Goal: Communication & Community: Answer question/provide support

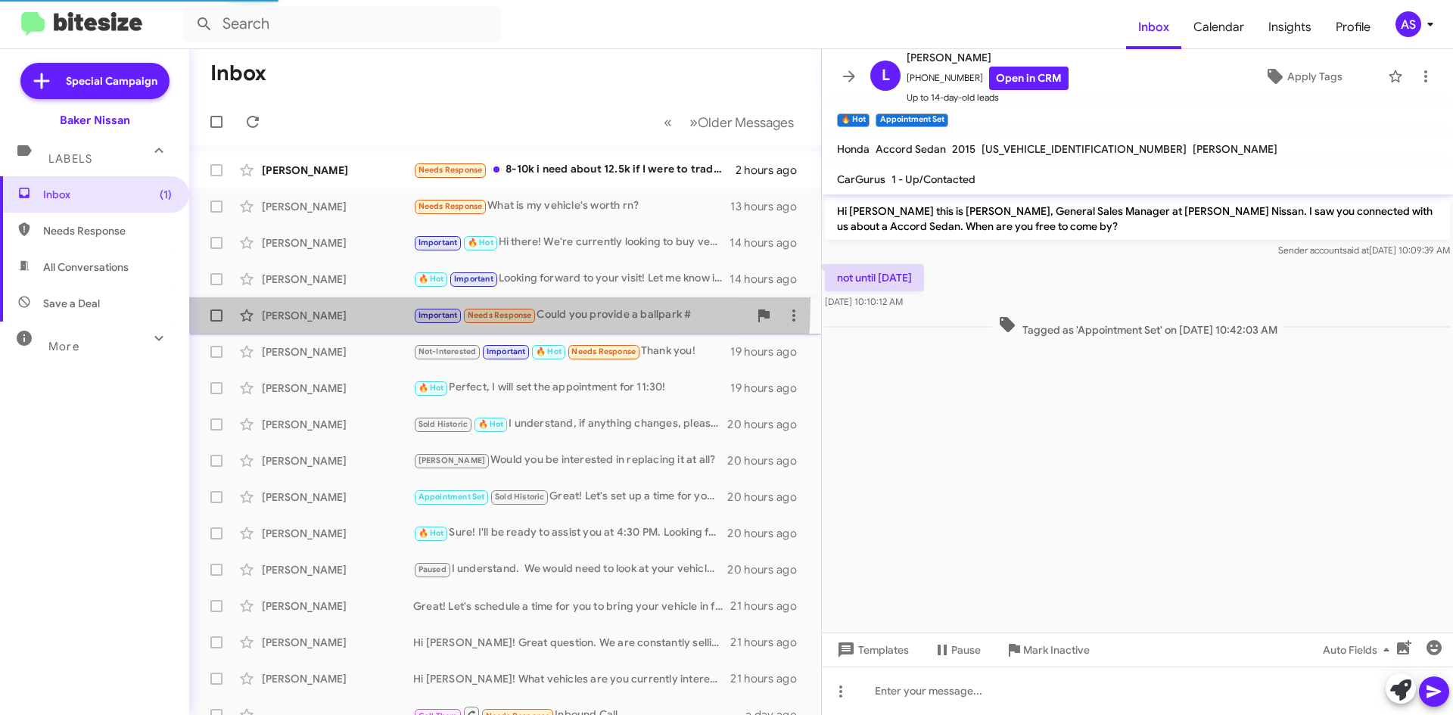
click at [290, 305] on div "Christee Walden Important Needs Response Could you provide a ballpark # 19 hour…" at bounding box center [505, 316] width 608 height 30
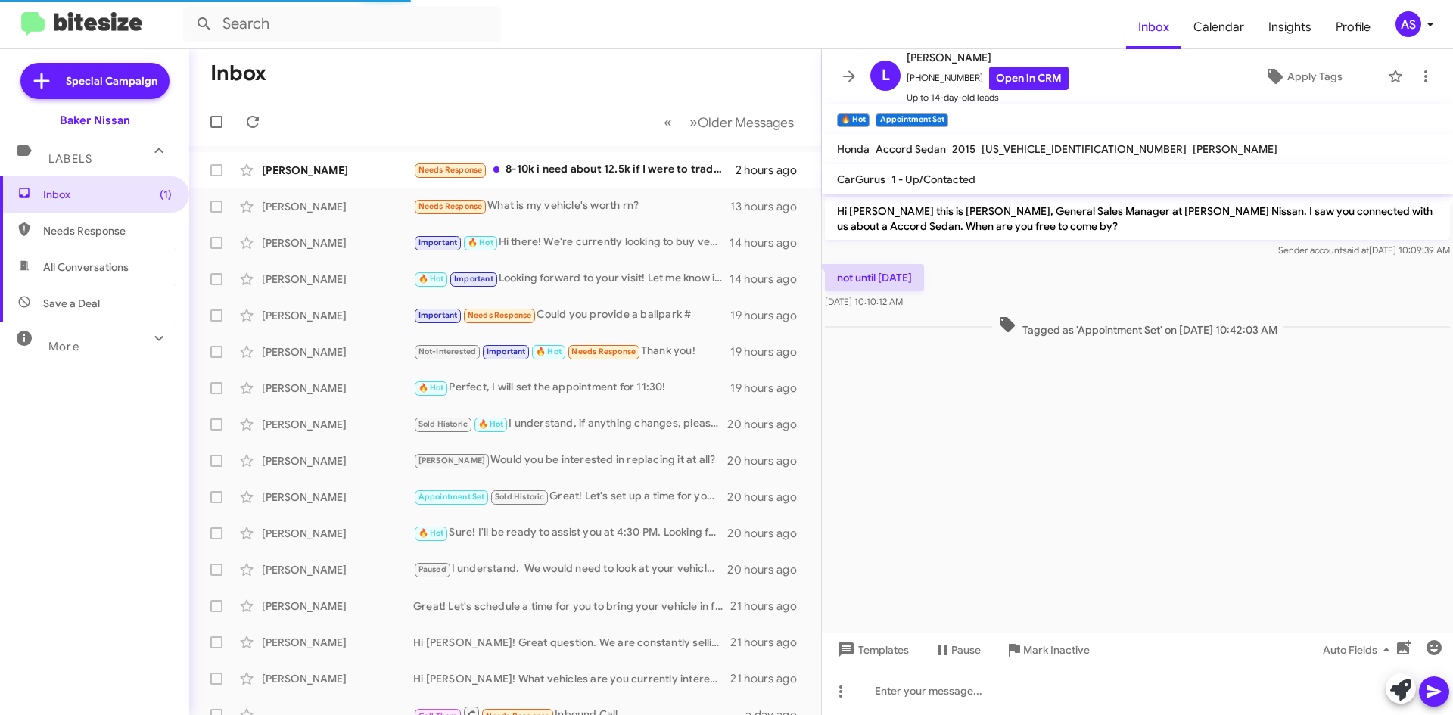
click at [117, 466] on div "Inbox (1) Needs Response All Conversations Save a Deal More Important 🔥 Hot App…" at bounding box center [94, 390] width 189 height 429
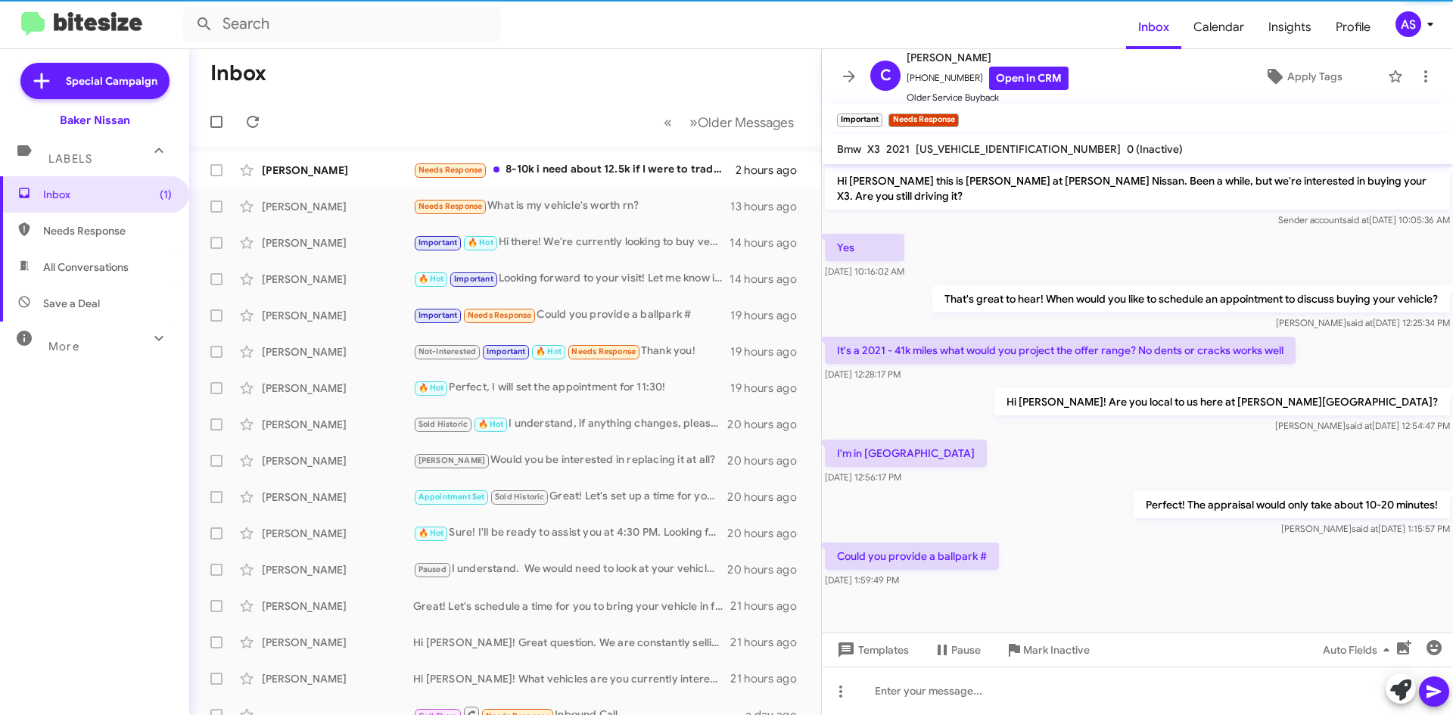
click at [126, 465] on div "Inbox (1) Needs Response All Conversations Save a Deal More Important 🔥 Hot App…" at bounding box center [94, 390] width 189 height 429
click at [126, 463] on div "Inbox (1) Needs Response All Conversations Save a Deal More Important 🔥 Hot App…" at bounding box center [94, 390] width 189 height 429
click at [127, 463] on div "Inbox (1) Needs Response All Conversations Save a Deal More Important 🔥 Hot App…" at bounding box center [94, 390] width 189 height 429
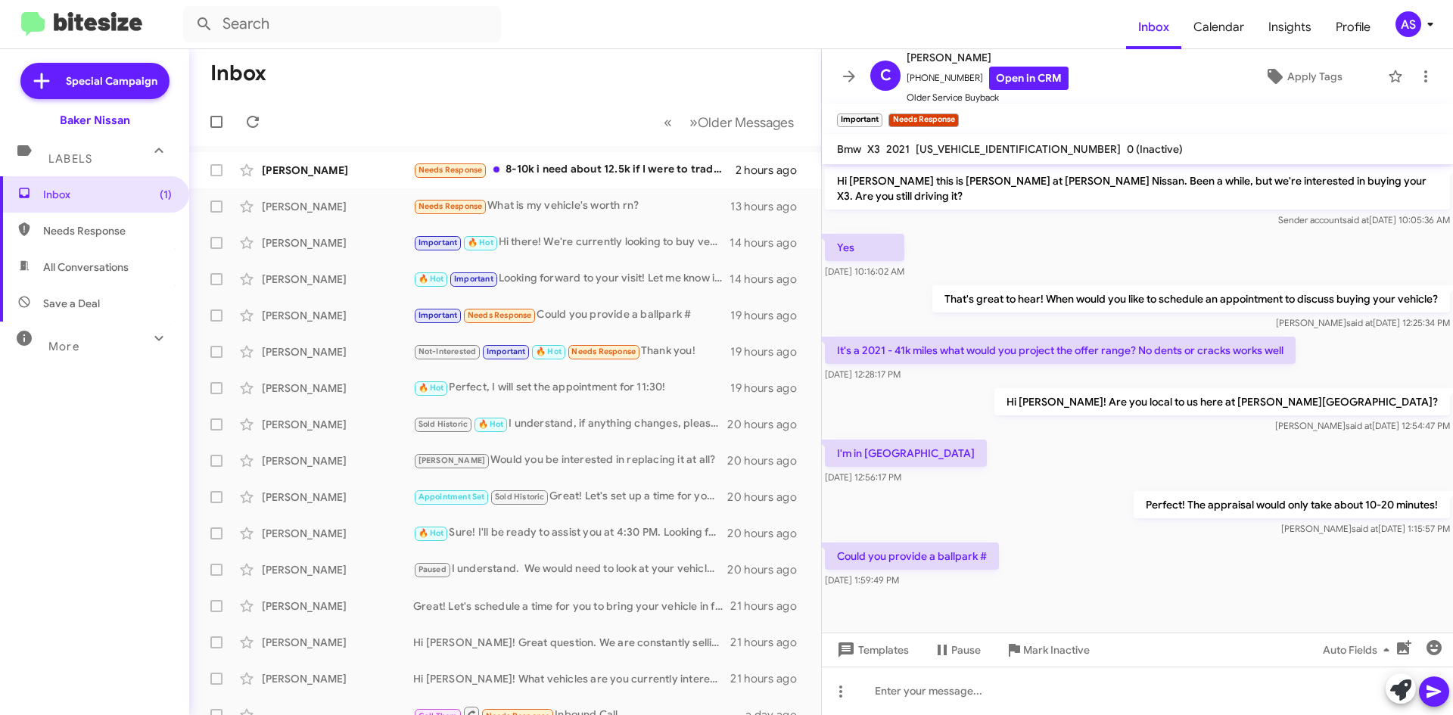
click at [485, 82] on mat-toolbar-row "Inbox" at bounding box center [505, 73] width 632 height 48
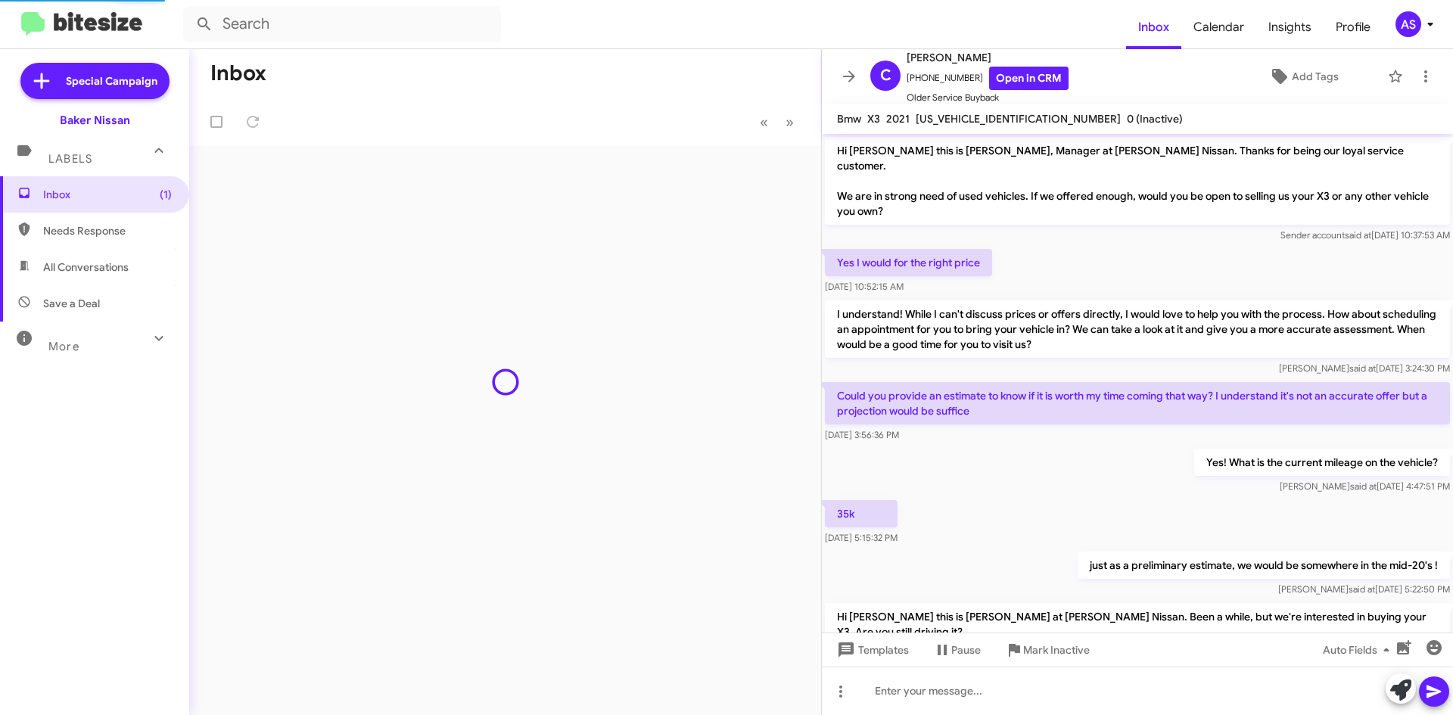
scroll to position [406, 0]
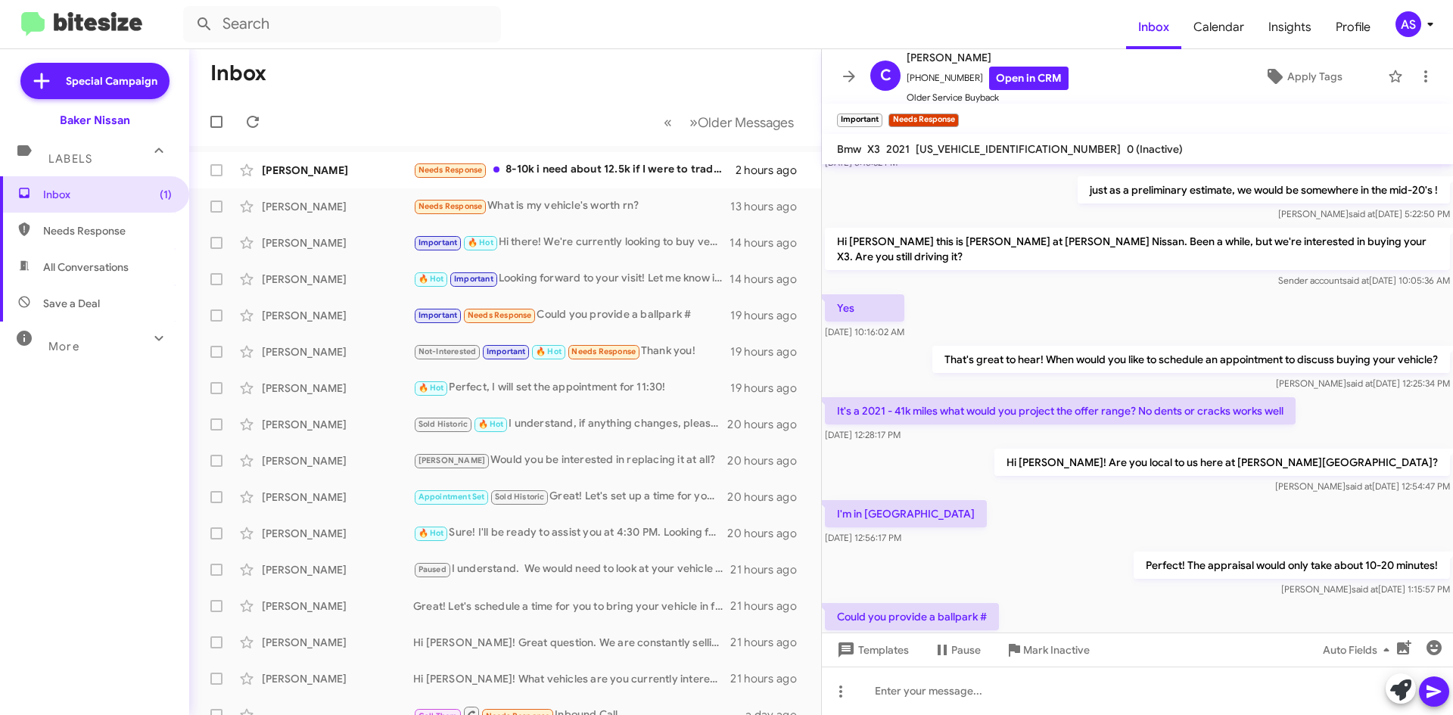
click at [137, 522] on div "Inbox (1) Needs Response All Conversations Save a Deal More Important 🔥 Hot App…" at bounding box center [94, 390] width 189 height 429
click at [137, 521] on div "Inbox (1) Needs Response All Conversations Save a Deal More Important 🔥 Hot App…" at bounding box center [94, 390] width 189 height 429
click at [136, 520] on div "Inbox (1) Needs Response All Conversations Save a Deal More Important 🔥 Hot App…" at bounding box center [94, 390] width 189 height 429
drag, startPoint x: 137, startPoint y: 503, endPoint x: 127, endPoint y: 499, distance: 10.5
click at [132, 500] on div "Inbox (1) Needs Response All Conversations Save a Deal More Important 🔥 Hot App…" at bounding box center [94, 390] width 189 height 429
